Goal: Transaction & Acquisition: Subscribe to service/newsletter

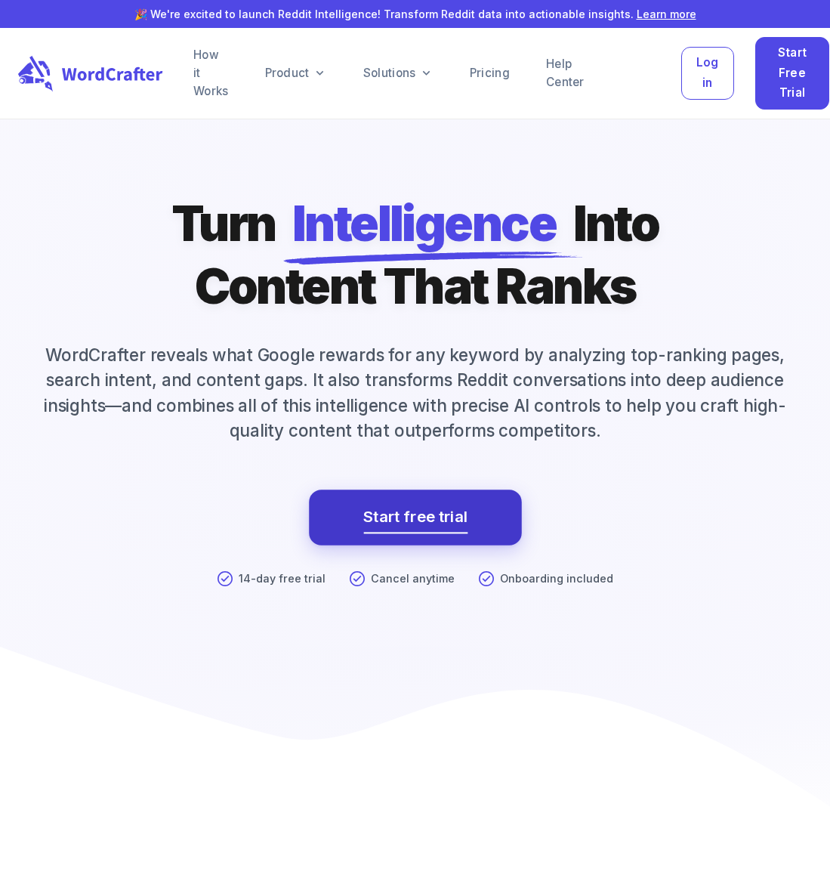
click at [396, 521] on link "Start free trial" at bounding box center [415, 517] width 104 height 27
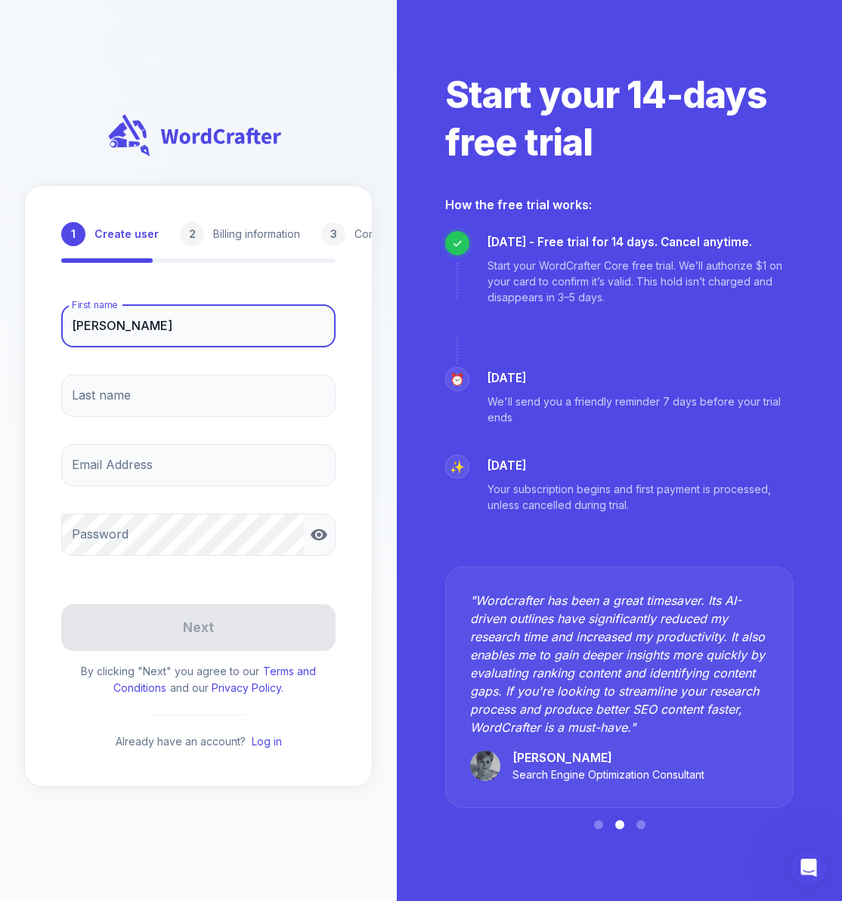
drag, startPoint x: 170, startPoint y: 334, endPoint x: 126, endPoint y: 325, distance: 44.7
click at [126, 325] on input "[PERSON_NAME]" at bounding box center [198, 326] width 274 height 42
type input "[PERSON_NAME]"
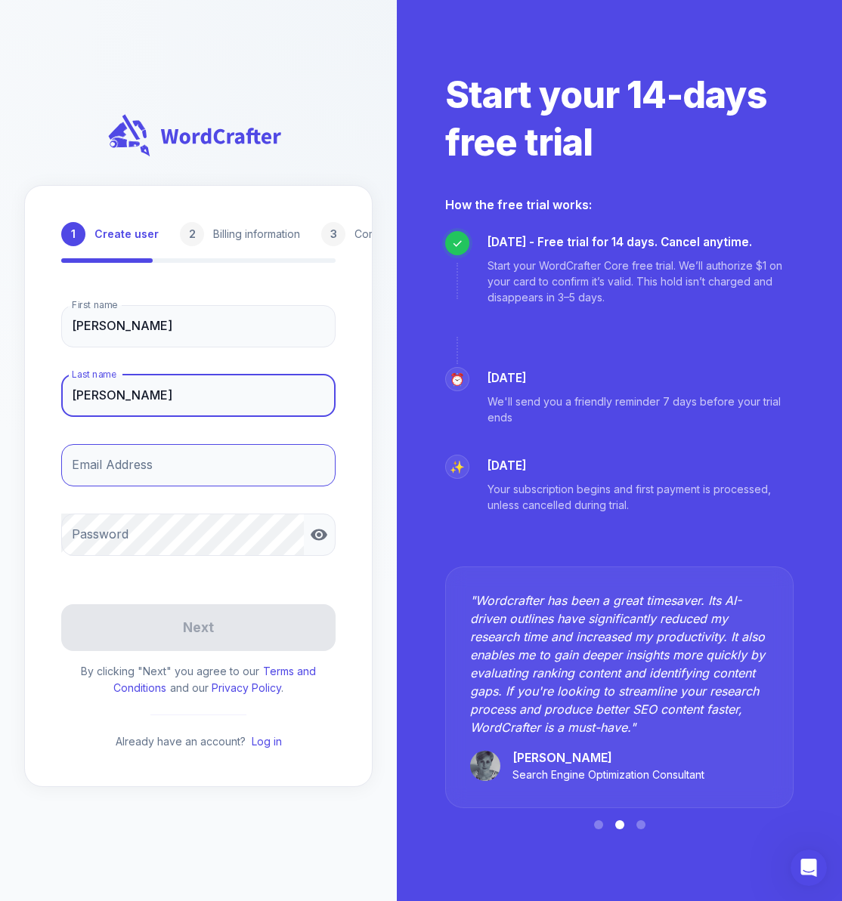
type input "[PERSON_NAME]"
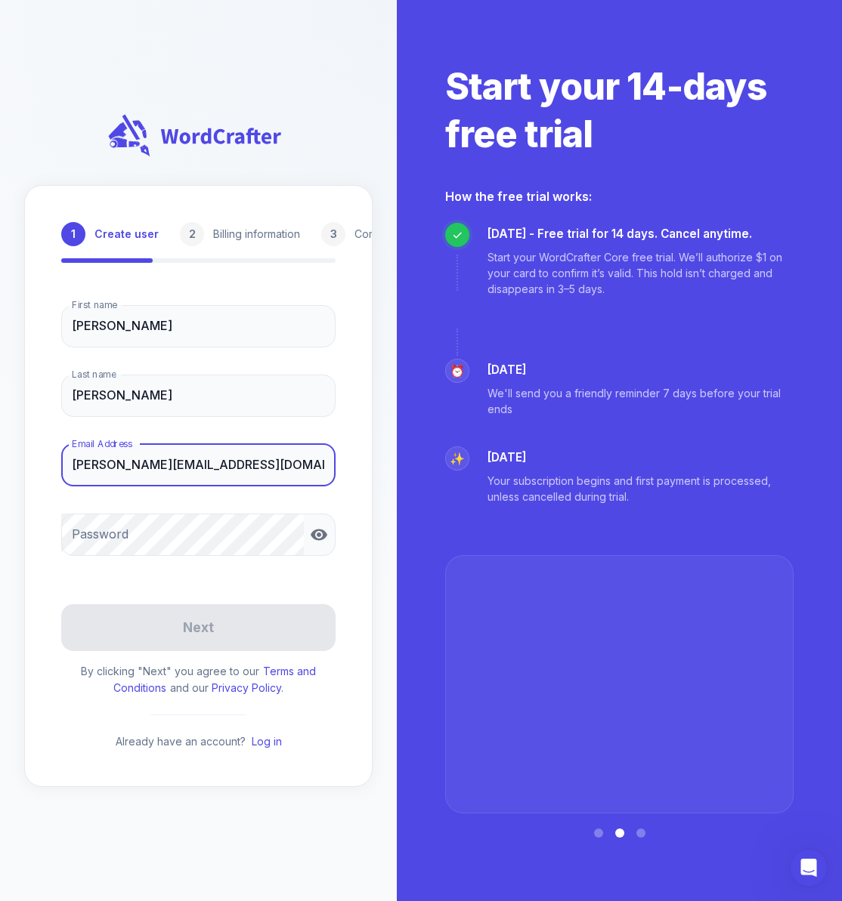
type input "[PERSON_NAME][EMAIL_ADDRESS][DOMAIN_NAME]"
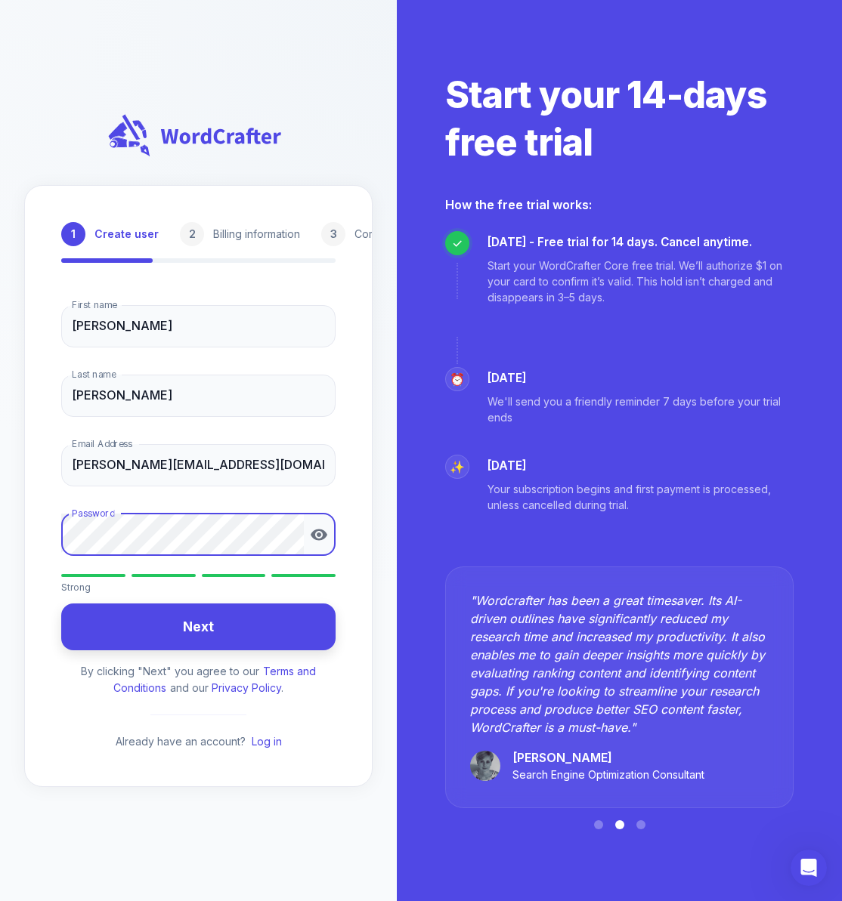
click at [234, 632] on button "Next" at bounding box center [198, 628] width 274 height 48
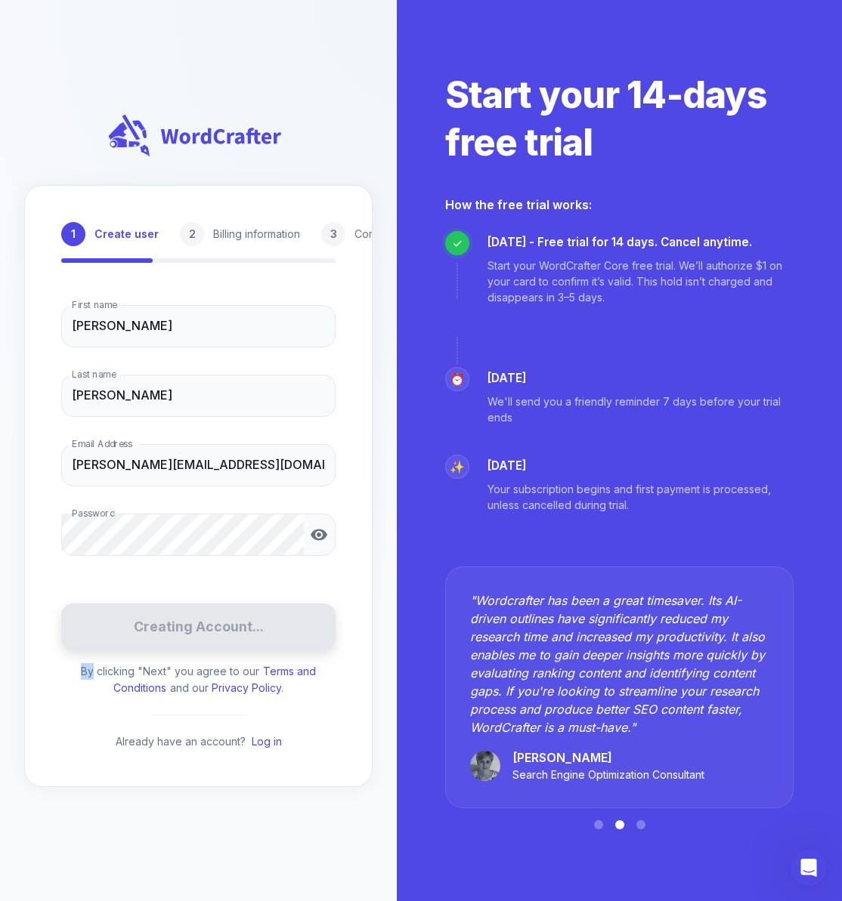
click at [234, 632] on form "First name [PERSON_NAME] First name Last name [PERSON_NAME] Last name Email Add…" at bounding box center [198, 522] width 274 height 458
